Goal: Navigation & Orientation: Understand site structure

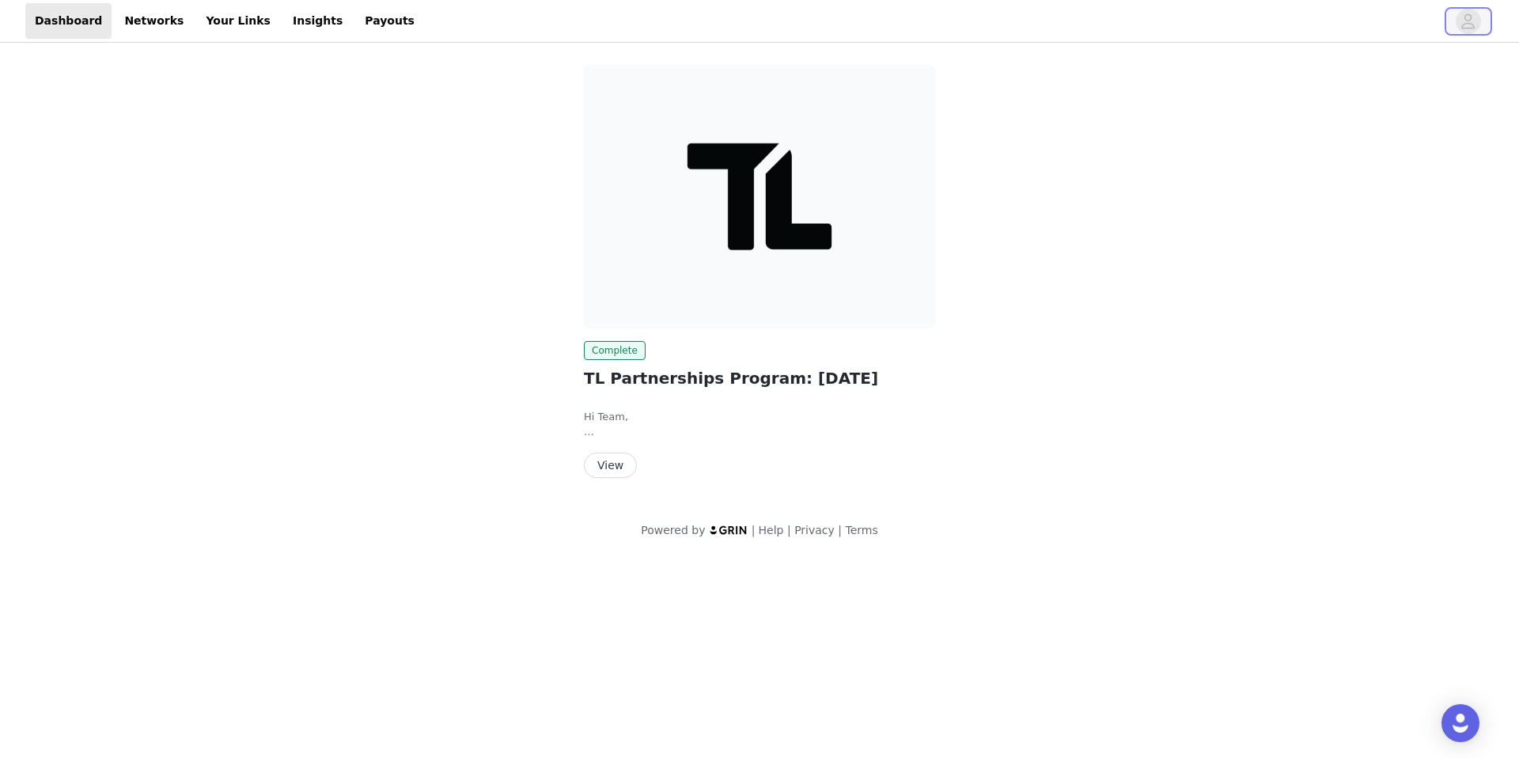
click at [1474, 29] on icon "avatar" at bounding box center [1467, 21] width 15 height 25
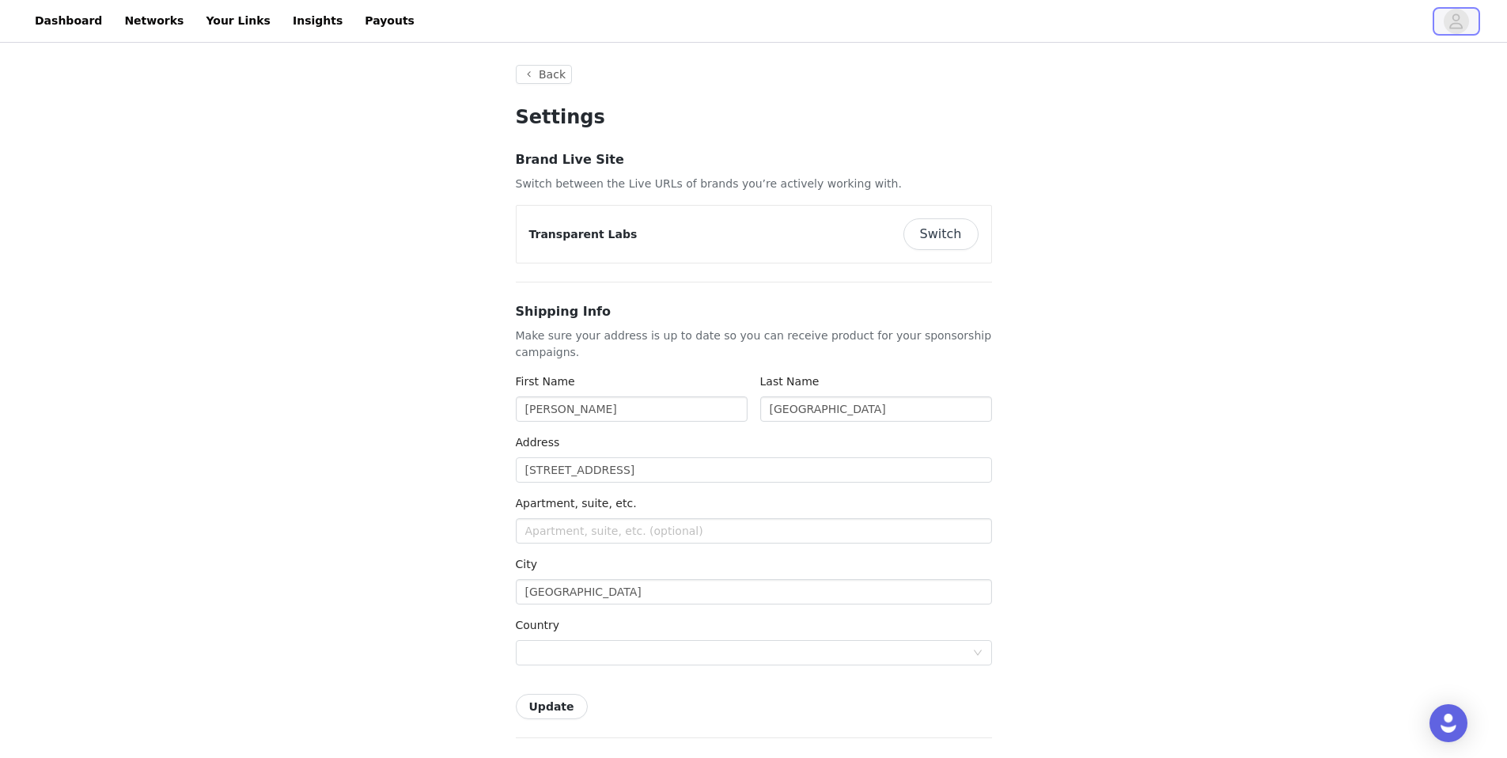
type input "+1 ([GEOGRAPHIC_DATA])"
click at [1433, 718] on div "Open Intercom Messenger" at bounding box center [1449, 724] width 42 height 42
click at [283, 27] on link "Insights" at bounding box center [317, 21] width 69 height 36
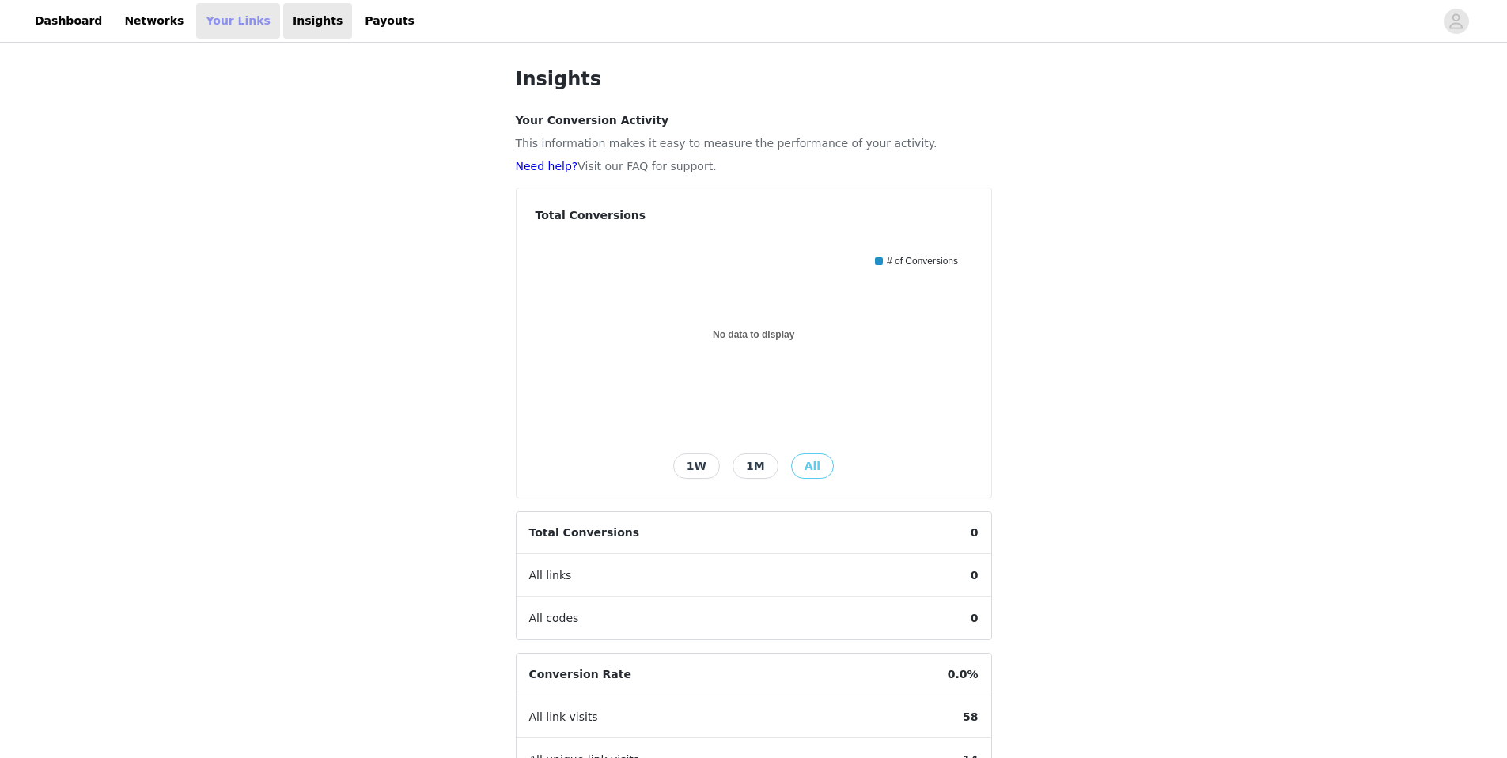
click at [210, 23] on link "Your Links" at bounding box center [238, 21] width 84 height 36
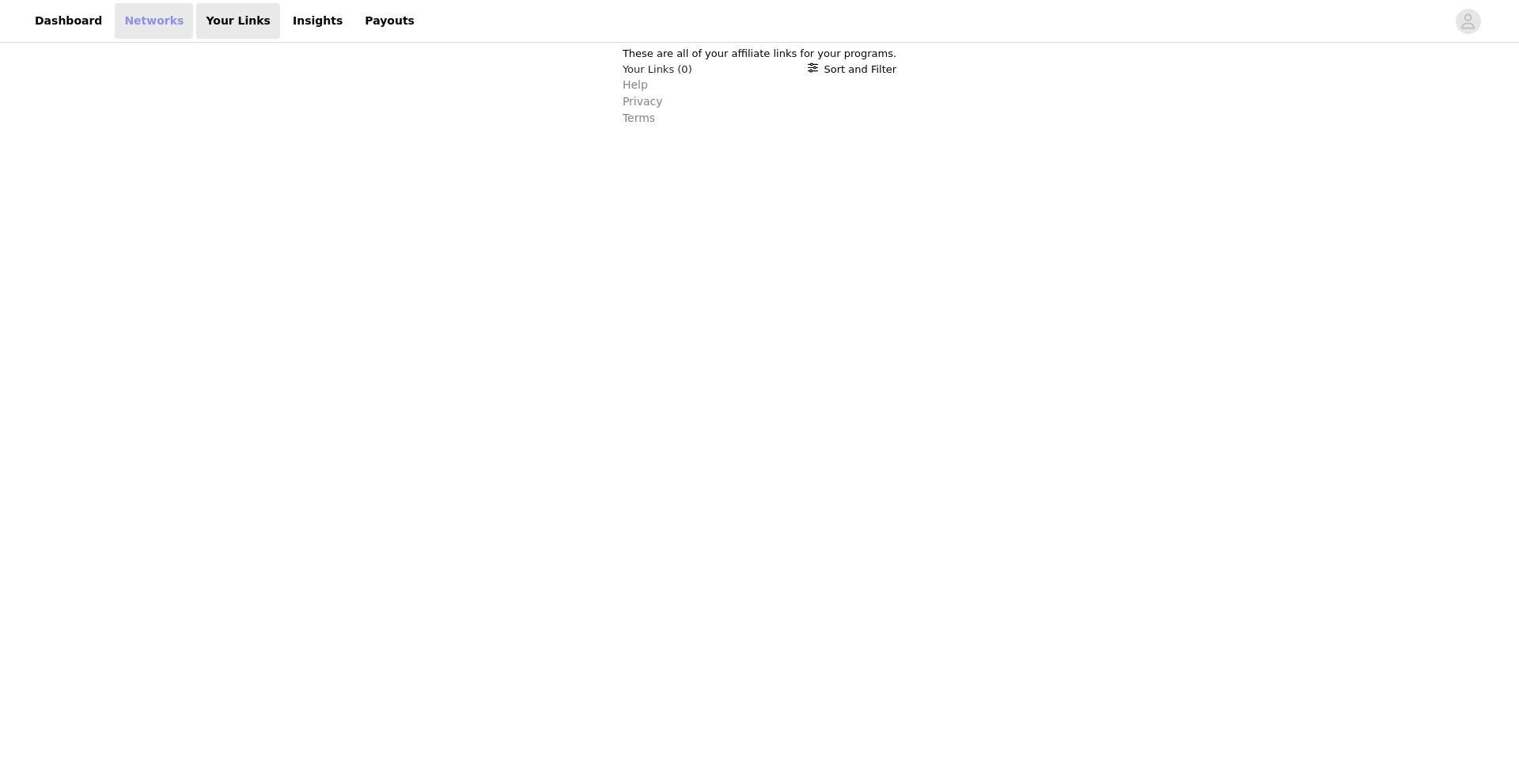
click at [169, 21] on link "Networks" at bounding box center [154, 21] width 78 height 36
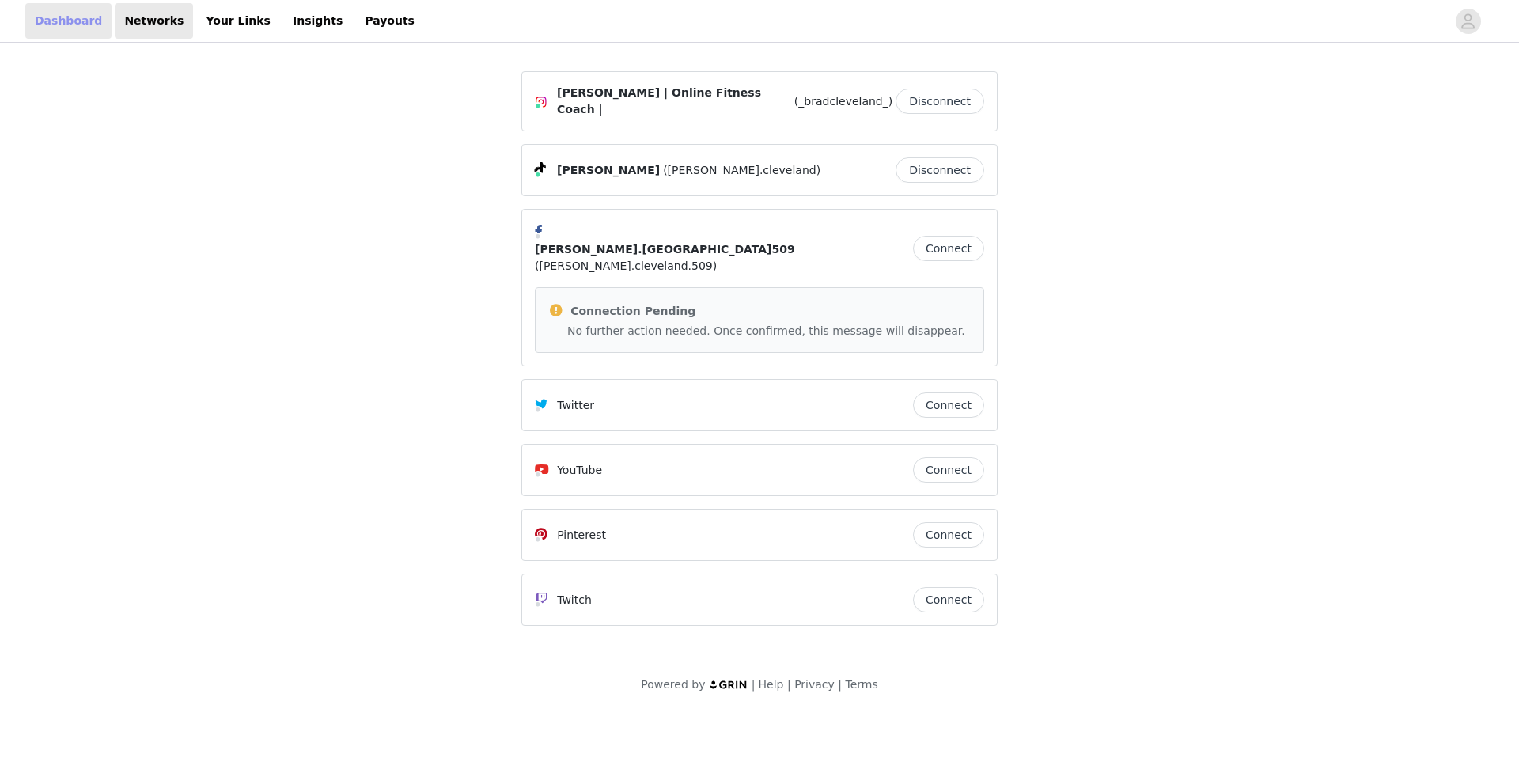
click at [90, 25] on link "Dashboard" at bounding box center [68, 21] width 86 height 36
